Goal: Transaction & Acquisition: Purchase product/service

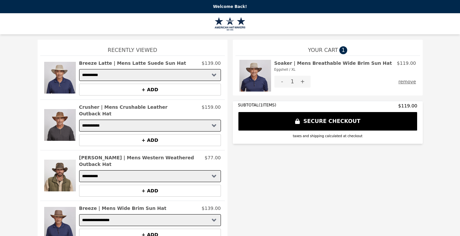
click at [311, 64] on h2 "Soaker | Mens Breathable Wide Brim Sun Hat Eggshell / XL" at bounding box center [334, 66] width 118 height 13
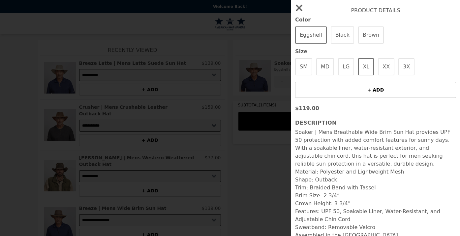
scroll to position [160, 0]
click at [299, 8] on icon "button" at bounding box center [299, 8] width 7 height 7
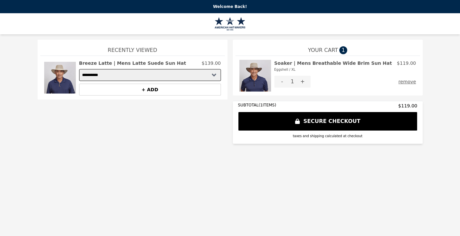
click at [321, 63] on h2 "Soaker | Mens Breathable Wide Brim Sun Hat Eggshell / XL" at bounding box center [334, 66] width 118 height 13
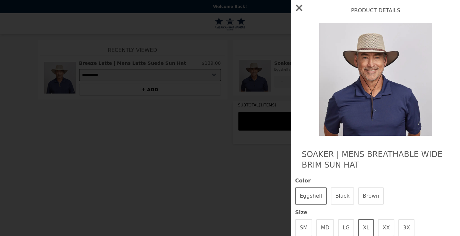
click at [299, 6] on icon "button" at bounding box center [299, 8] width 11 height 11
